Goal: Transaction & Acquisition: Purchase product/service

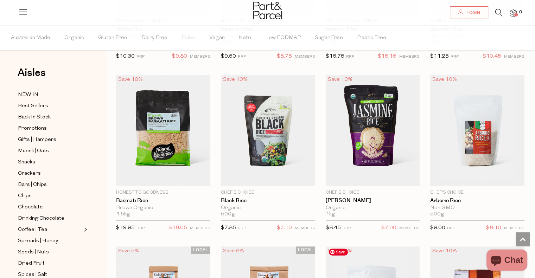
scroll to position [492, 0]
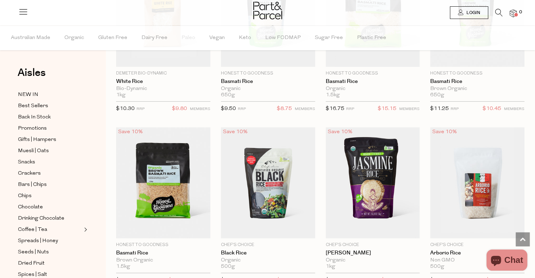
type input "[EMAIL_ADDRESS][DOMAIN_NAME]"
click at [458, 9] on icon at bounding box center [461, 12] width 6 height 6
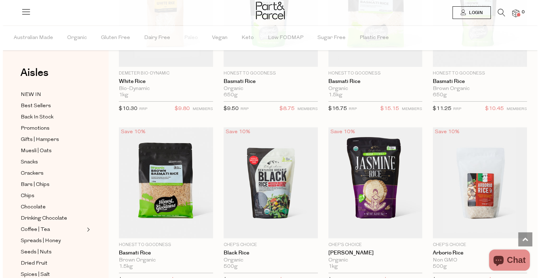
scroll to position [496, 0]
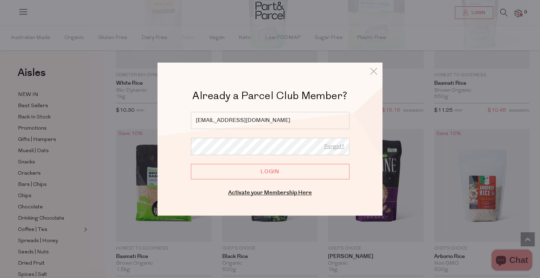
click at [247, 175] on input "Login" at bounding box center [270, 171] width 159 height 15
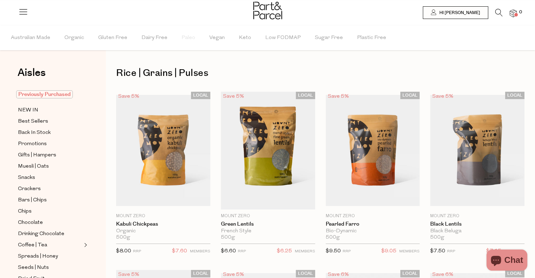
click at [33, 95] on span "Previously Purchased" at bounding box center [44, 94] width 57 height 8
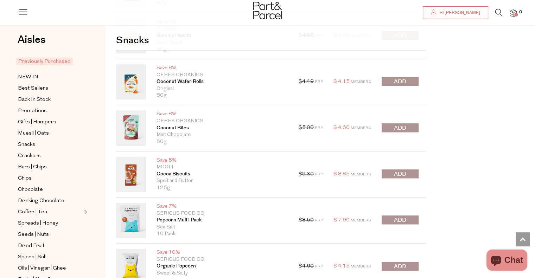
scroll to position [739, 0]
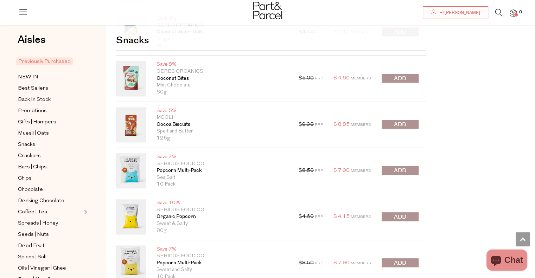
click at [403, 170] on span "submit" at bounding box center [400, 171] width 12 height 8
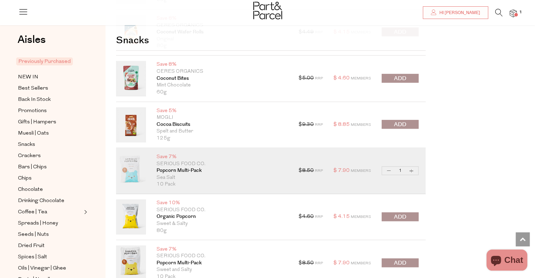
click at [411, 170] on button "Increase Popcorn Multi-Pack" at bounding box center [411, 171] width 8 height 8
type input "2"
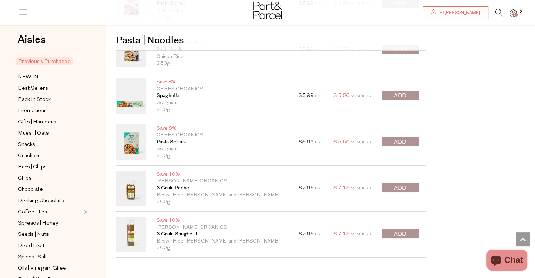
scroll to position [2532, 0]
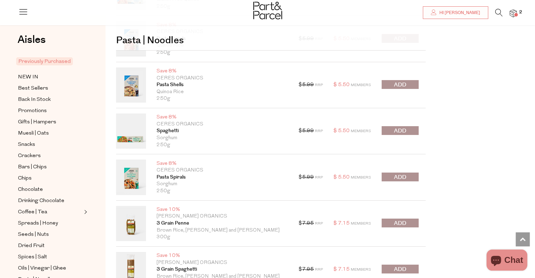
click at [400, 175] on span "submit" at bounding box center [400, 177] width 12 height 8
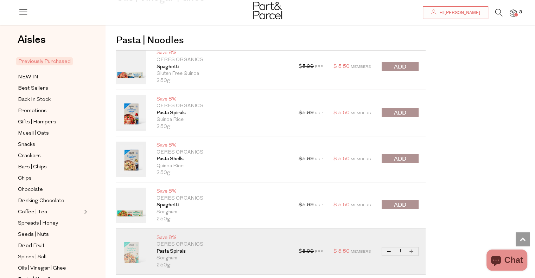
scroll to position [2427, 0]
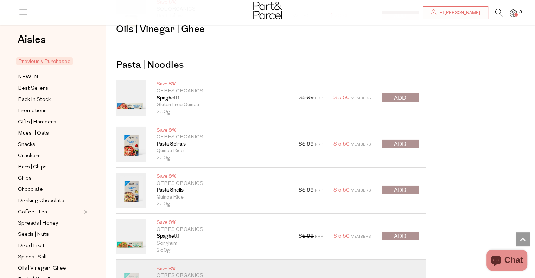
click at [400, 140] on span "submit" at bounding box center [400, 144] width 12 height 8
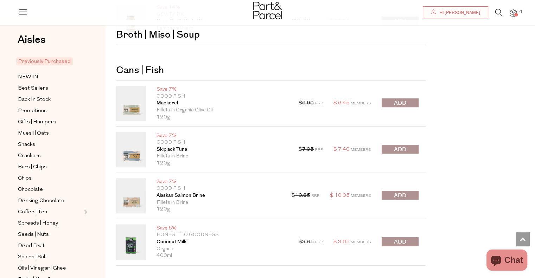
scroll to position [3060, 0]
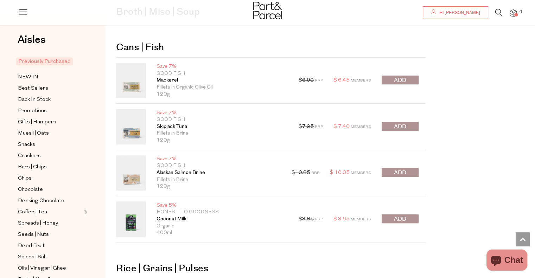
click at [402, 77] on span "submit" at bounding box center [400, 80] width 12 height 8
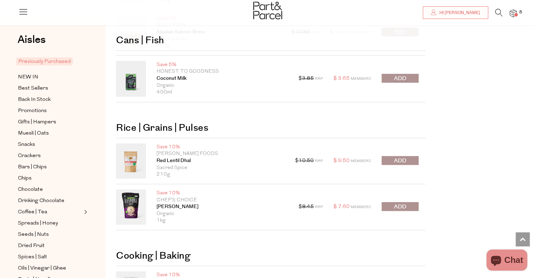
scroll to position [3271, 0]
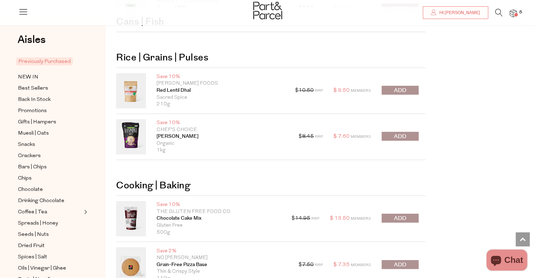
click at [398, 133] on span "submit" at bounding box center [400, 137] width 12 height 8
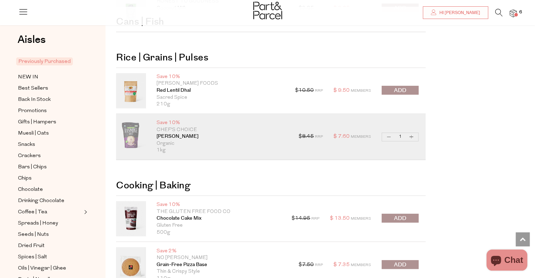
click at [410, 133] on button "Increase [PERSON_NAME]" at bounding box center [411, 137] width 8 height 8
type input "2"
click at [410, 133] on button "Increase [PERSON_NAME]" at bounding box center [411, 137] width 8 height 8
click at [411, 133] on button "Increase [PERSON_NAME]" at bounding box center [411, 137] width 8 height 8
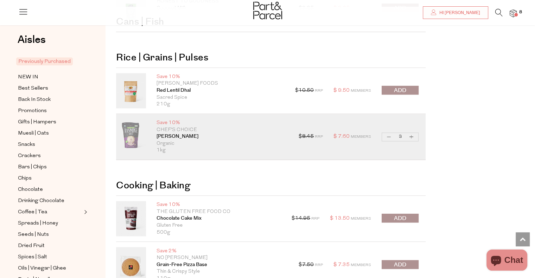
type input "4"
click at [411, 133] on button "Increase [PERSON_NAME]" at bounding box center [411, 137] width 8 height 8
type input "5"
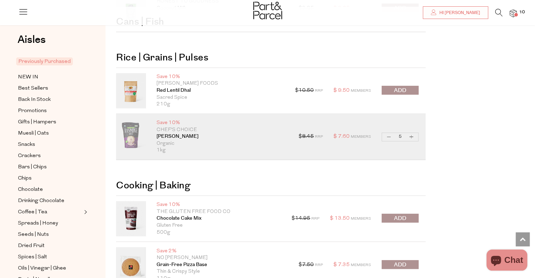
click at [411, 133] on button "Increase [PERSON_NAME]" at bounding box center [411, 137] width 8 height 8
type input "6"
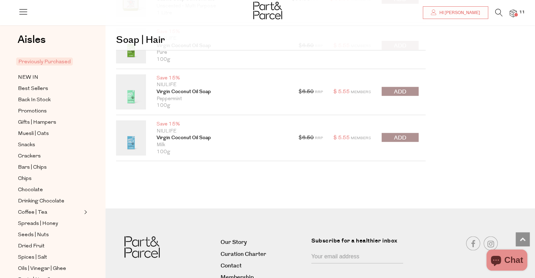
scroll to position [4009, 0]
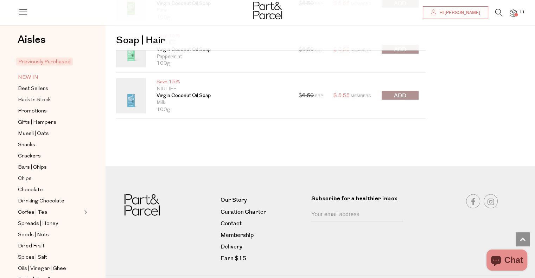
drag, startPoint x: 26, startPoint y: 71, endPoint x: 33, endPoint y: 71, distance: 7.1
click at [26, 73] on span "NEW IN" at bounding box center [28, 77] width 20 height 8
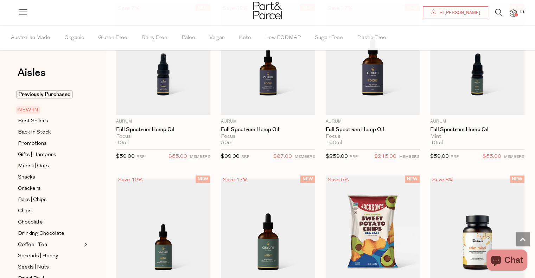
scroll to position [528, 0]
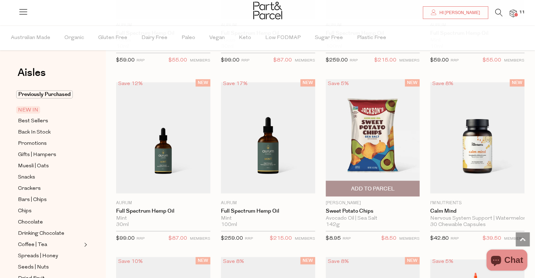
click at [385, 192] on span "Add To Parcel" at bounding box center [373, 188] width 90 height 15
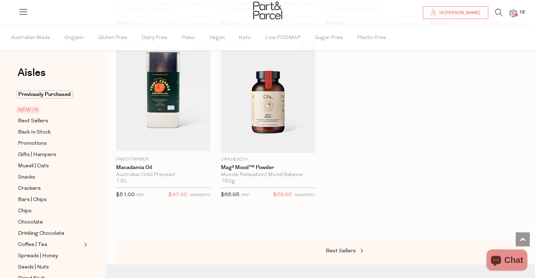
scroll to position [985, 0]
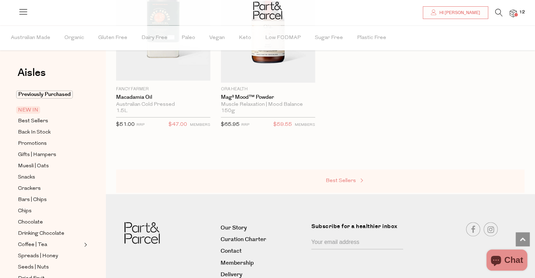
click at [338, 178] on span "Best Sellers" at bounding box center [341, 180] width 30 height 5
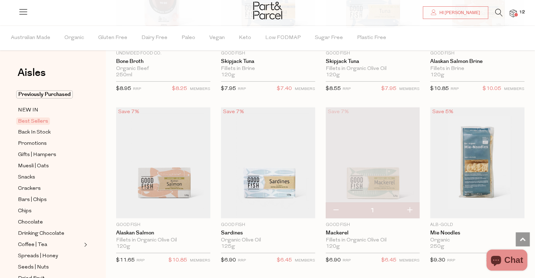
scroll to position [703, 0]
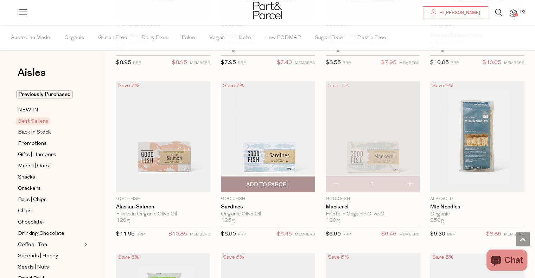
click at [243, 183] on span "Add To Parcel" at bounding box center [268, 184] width 90 height 15
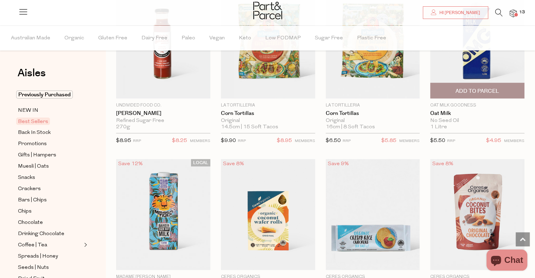
scroll to position [1407, 0]
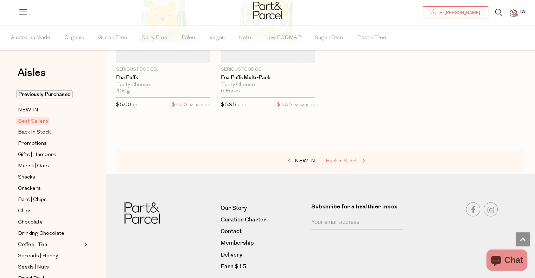
click at [340, 159] on span "Back in Stock" at bounding box center [342, 161] width 32 height 5
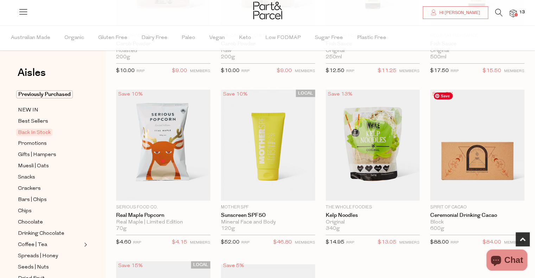
scroll to position [176, 0]
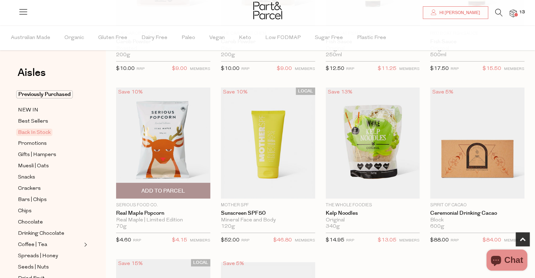
click at [164, 195] on span "Add To Parcel" at bounding box center [163, 190] width 90 height 15
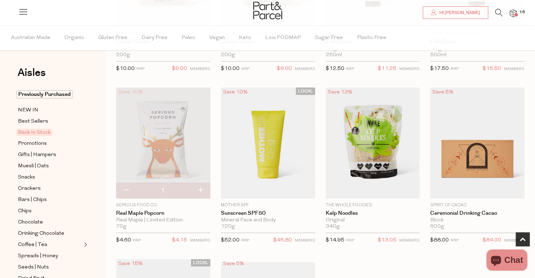
click at [204, 187] on button "button" at bounding box center [200, 190] width 20 height 15
type input "2"
click at [199, 192] on button "button" at bounding box center [200, 190] width 20 height 15
type input "3"
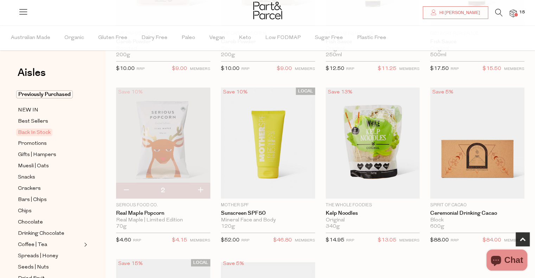
type input "3"
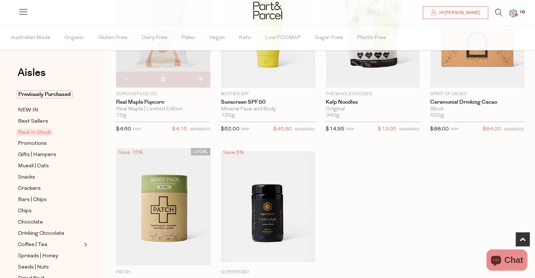
scroll to position [352, 0]
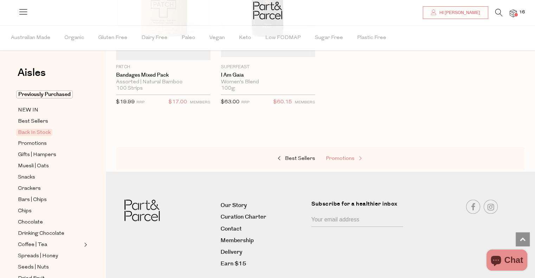
click at [348, 156] on span "Promotions" at bounding box center [340, 158] width 29 height 5
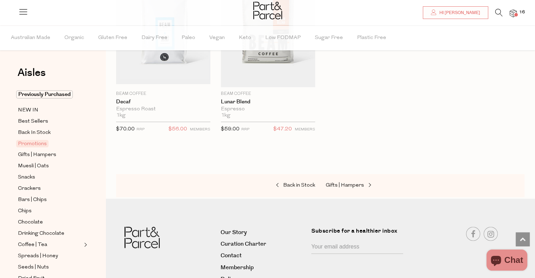
scroll to position [844, 0]
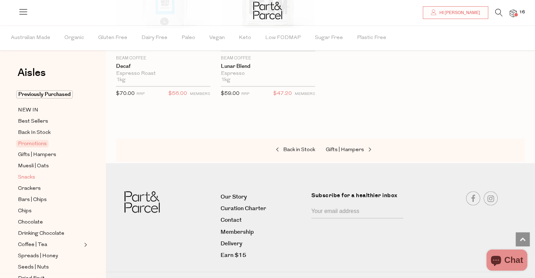
click at [25, 177] on span "Snacks" at bounding box center [26, 177] width 17 height 8
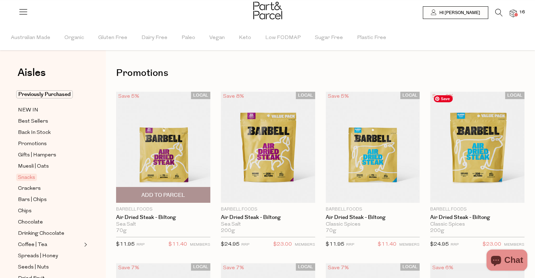
type input "2"
type input "3"
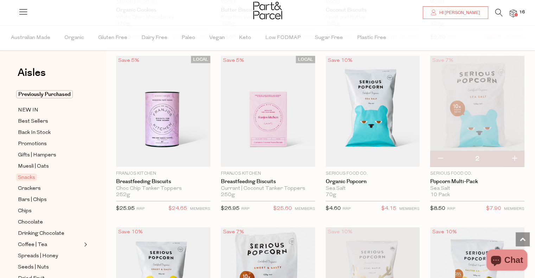
scroll to position [1899, 0]
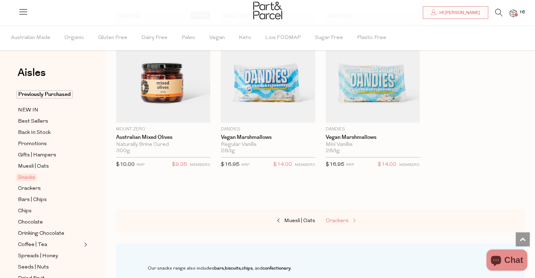
scroll to position [3025, 0]
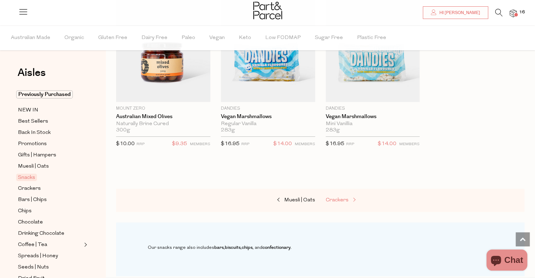
click at [340, 198] on span "Crackers" at bounding box center [337, 200] width 23 height 5
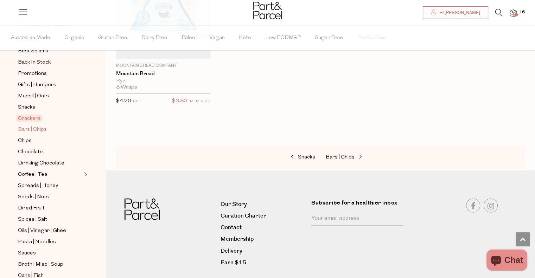
scroll to position [141, 0]
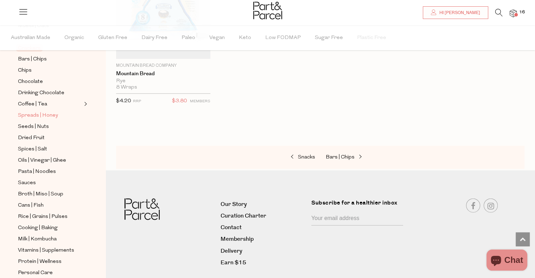
click at [32, 114] on span "Spreads | Honey" at bounding box center [38, 115] width 40 height 8
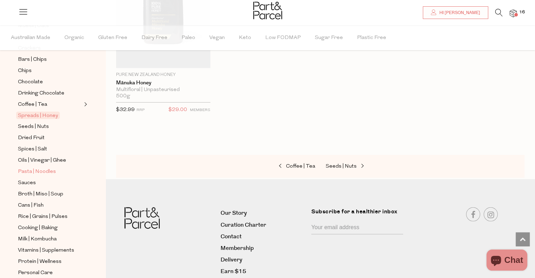
scroll to position [236, 0]
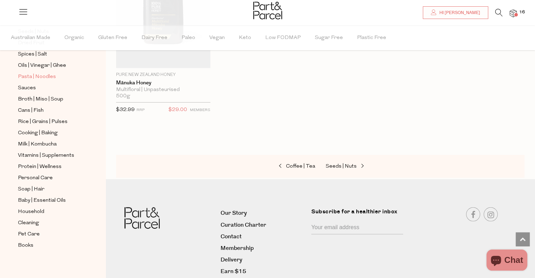
click at [30, 73] on span "Pasta | Noodles" at bounding box center [37, 77] width 38 height 8
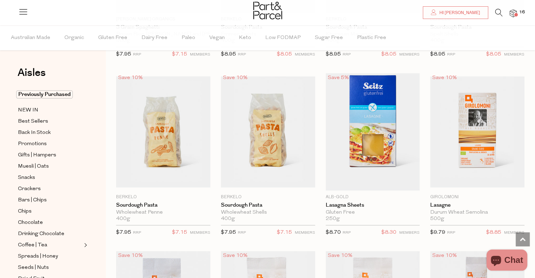
scroll to position [914, 0]
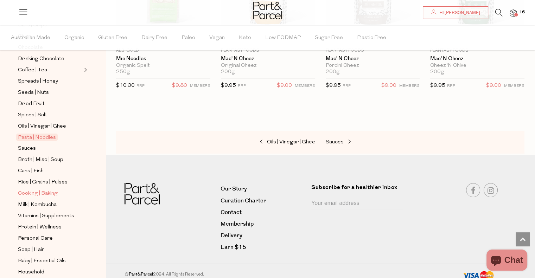
scroll to position [211, 0]
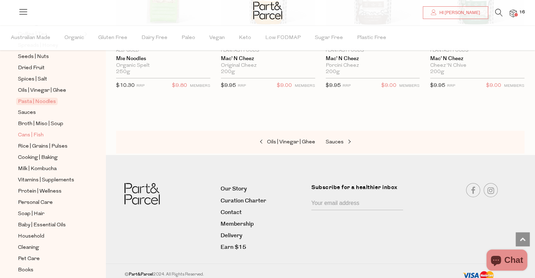
click at [28, 133] on span "Cans | Fish" at bounding box center [31, 135] width 26 height 8
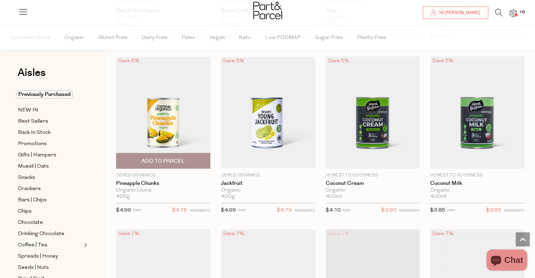
scroll to position [563, 0]
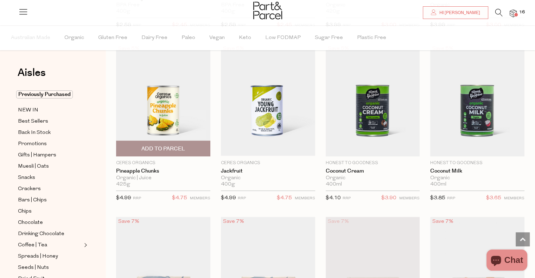
click at [174, 150] on span "Add To Parcel" at bounding box center [163, 148] width 44 height 7
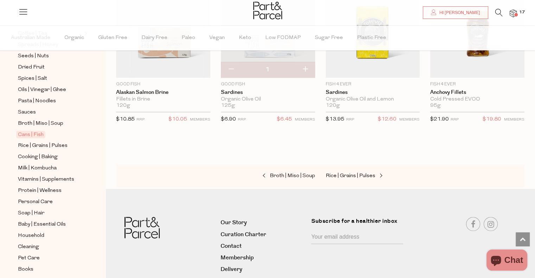
scroll to position [236, 0]
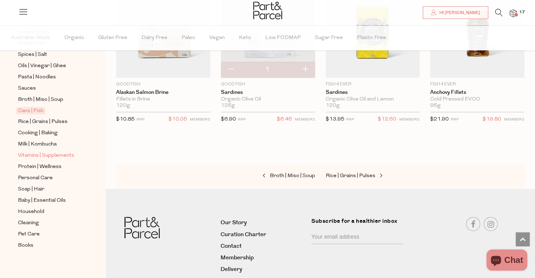
click at [46, 152] on span "Vitamins | Supplements" at bounding box center [46, 156] width 56 height 8
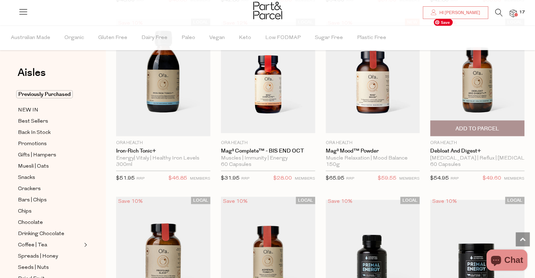
scroll to position [1618, 0]
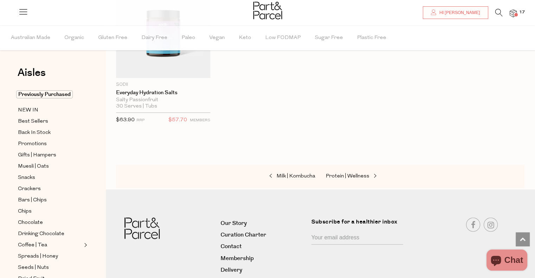
scroll to position [2884, 0]
click at [357, 173] on span "Protein | Wellness" at bounding box center [348, 175] width 44 height 5
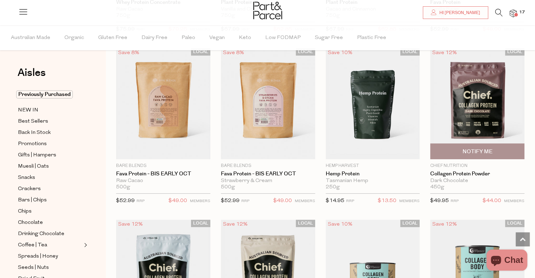
scroll to position [528, 0]
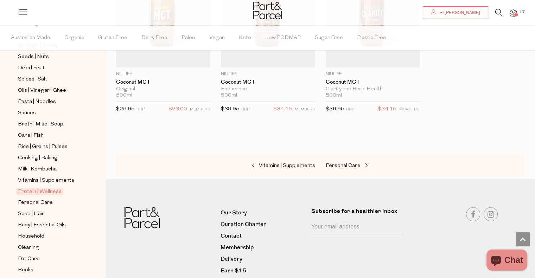
scroll to position [236, 0]
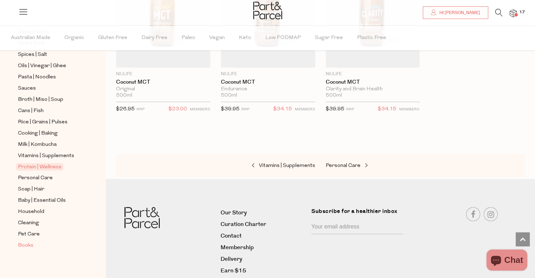
click at [23, 243] on span "Books" at bounding box center [25, 246] width 15 height 8
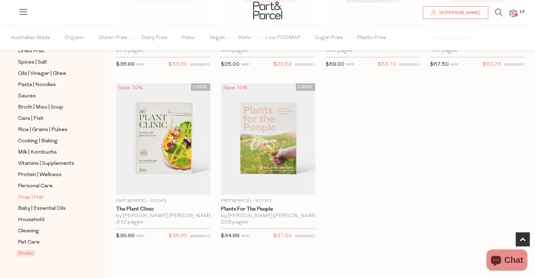
scroll to position [236, 0]
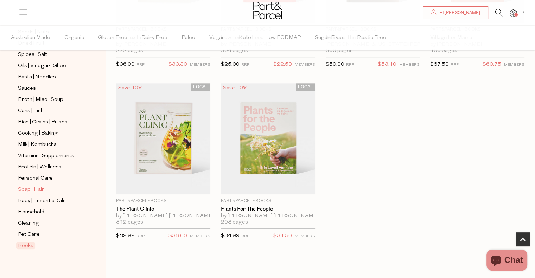
click at [29, 188] on span "Soap | Hair" at bounding box center [31, 190] width 26 height 8
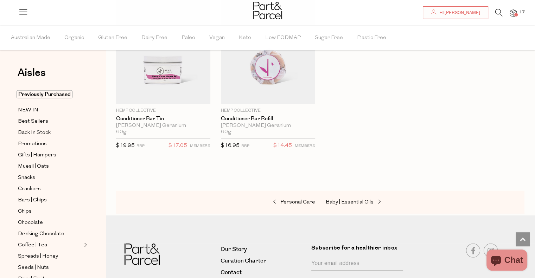
scroll to position [2040, 0]
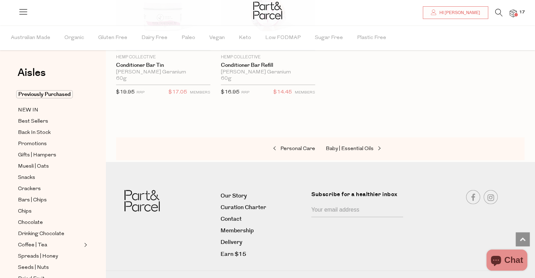
click at [514, 14] on span at bounding box center [516, 15] width 4 height 4
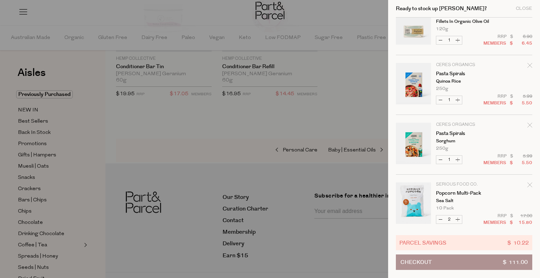
scroll to position [327, 0]
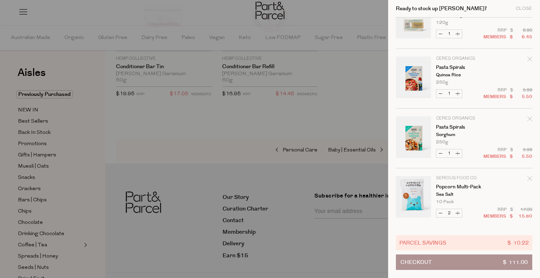
click at [446, 264] on button "Checkout $ 111.00" at bounding box center [464, 262] width 136 height 15
